Goal: Information Seeking & Learning: Learn about a topic

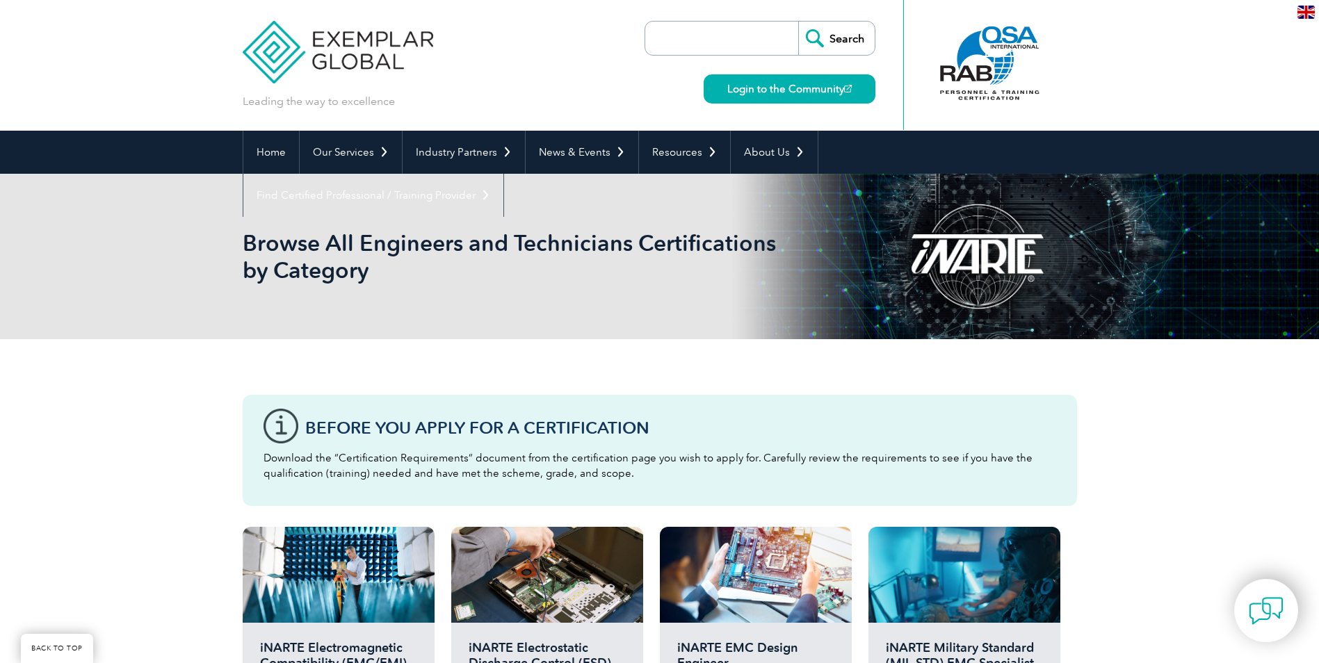
scroll to position [348, 0]
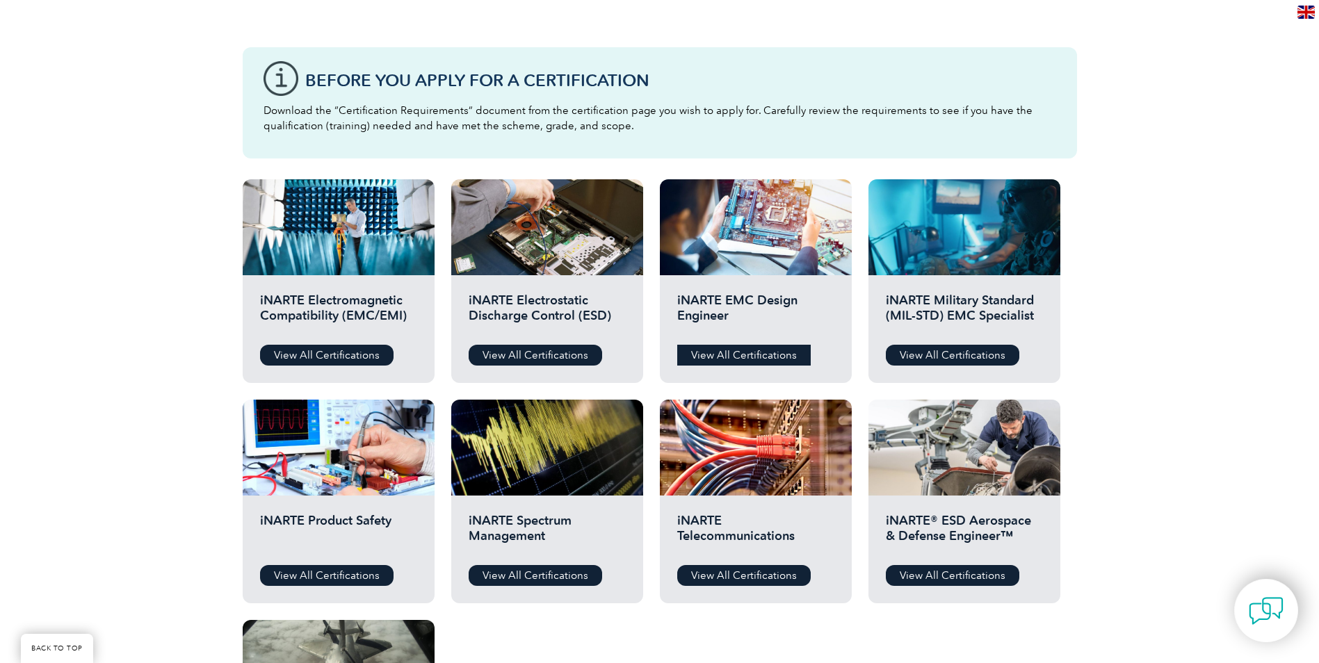
click at [752, 353] on link "View All Certifications" at bounding box center [743, 355] width 133 height 21
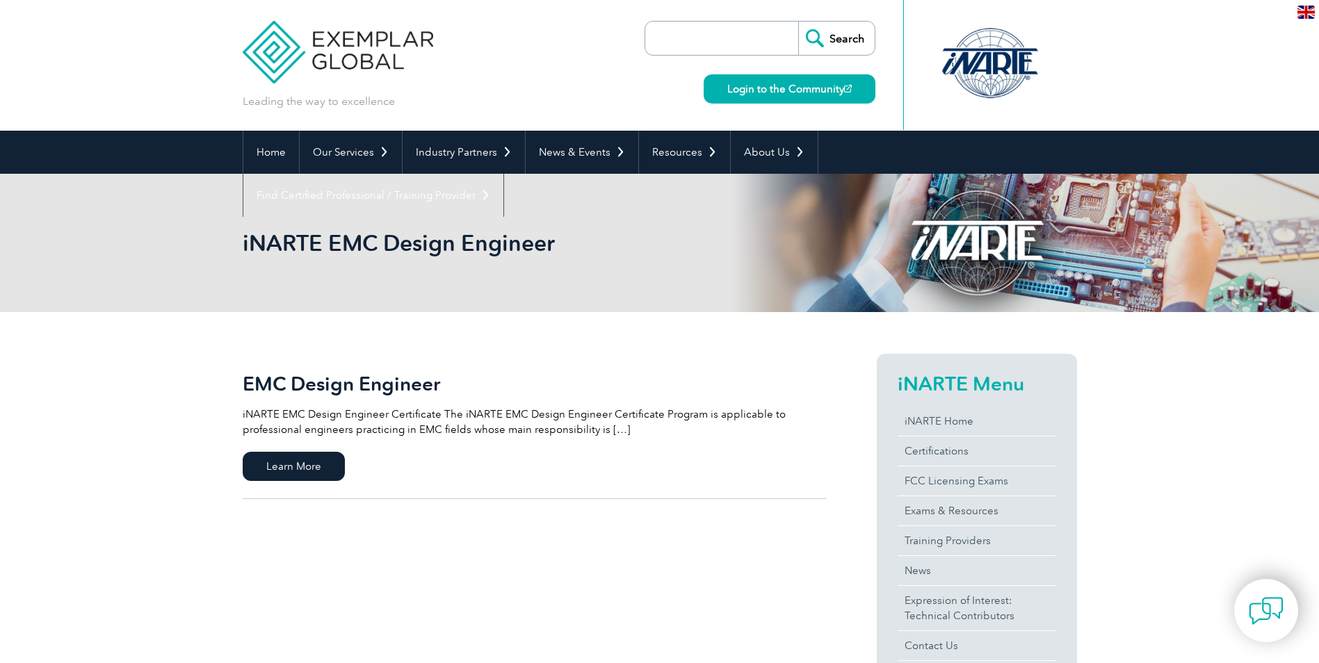
click at [611, 431] on p "iNARTE EMC Design Engineer Certificate The iNARTE EMC Design Engineer Certifica…" at bounding box center [535, 422] width 584 height 31
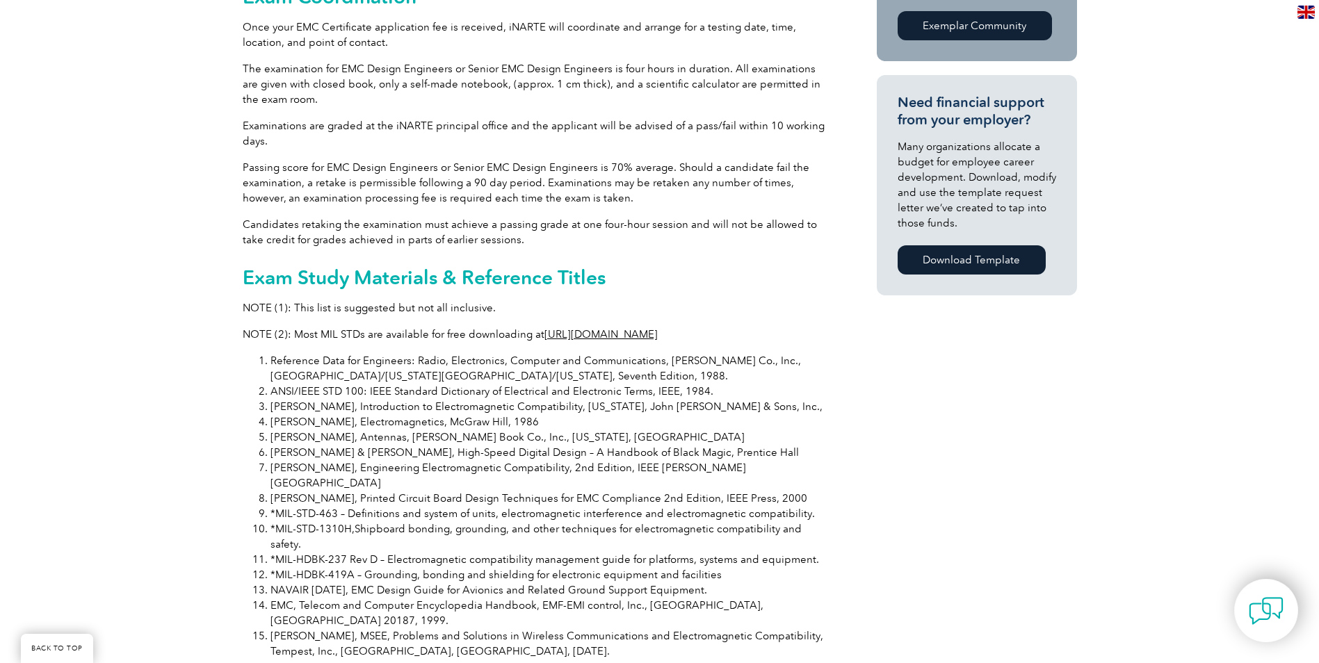
scroll to position [973, 0]
